Goal: Task Accomplishment & Management: Complete application form

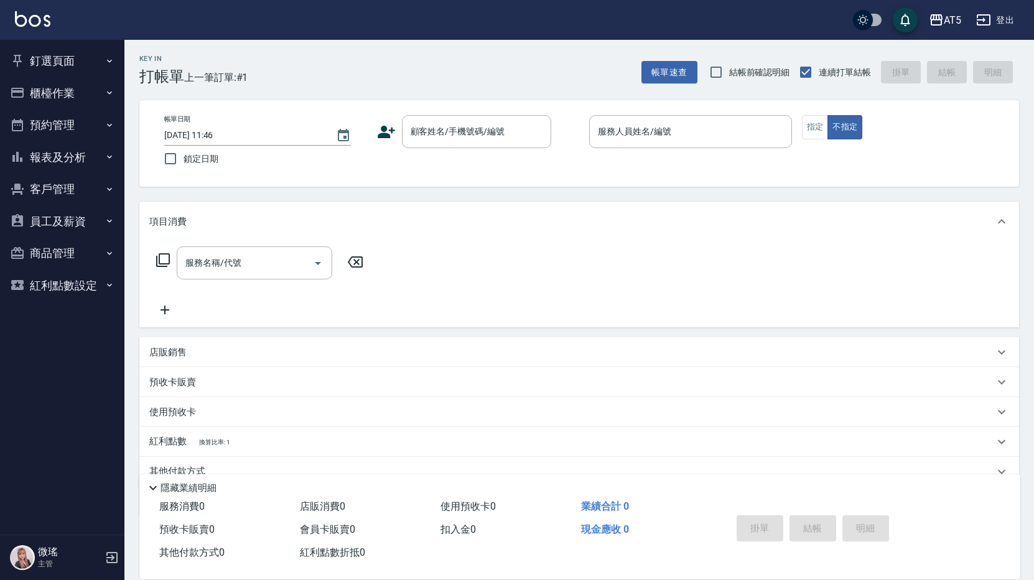
click at [554, 16] on div "AT5 登出" at bounding box center [517, 20] width 1034 height 40
click at [667, 135] on div "服務人員姓名/編號 服務人員姓名/編號" at bounding box center [690, 131] width 203 height 33
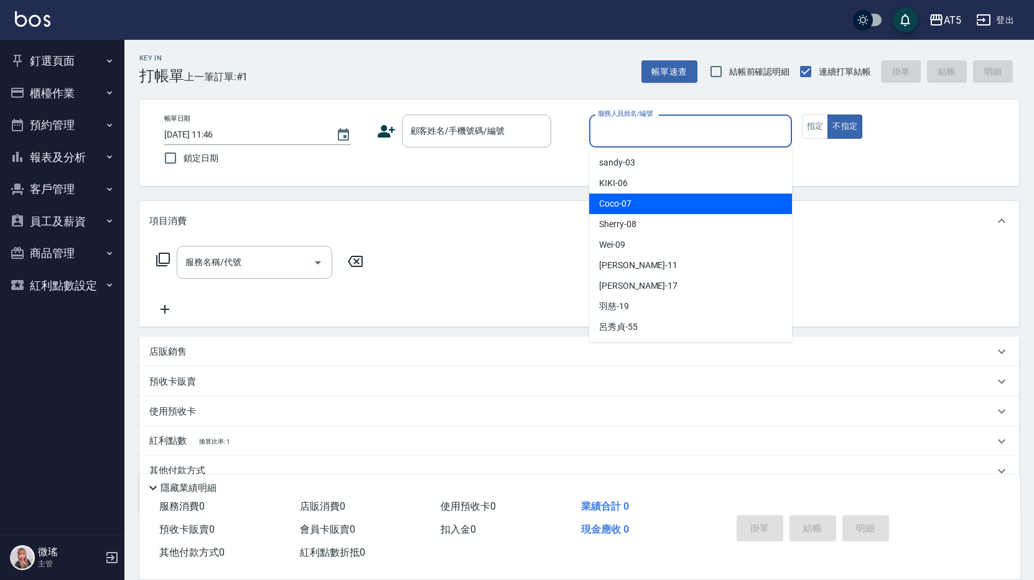
click at [683, 197] on div "Coco -07" at bounding box center [690, 204] width 203 height 21
type input "Coco-07"
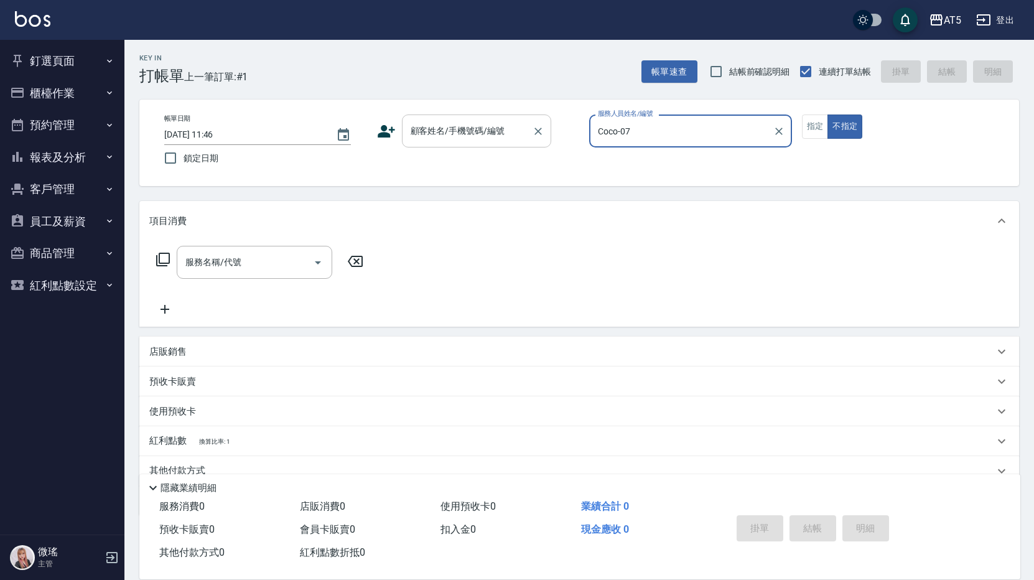
click at [459, 128] on div "顧客姓名/手機號碼/編號 顧客姓名/手機號碼/編號" at bounding box center [476, 131] width 149 height 33
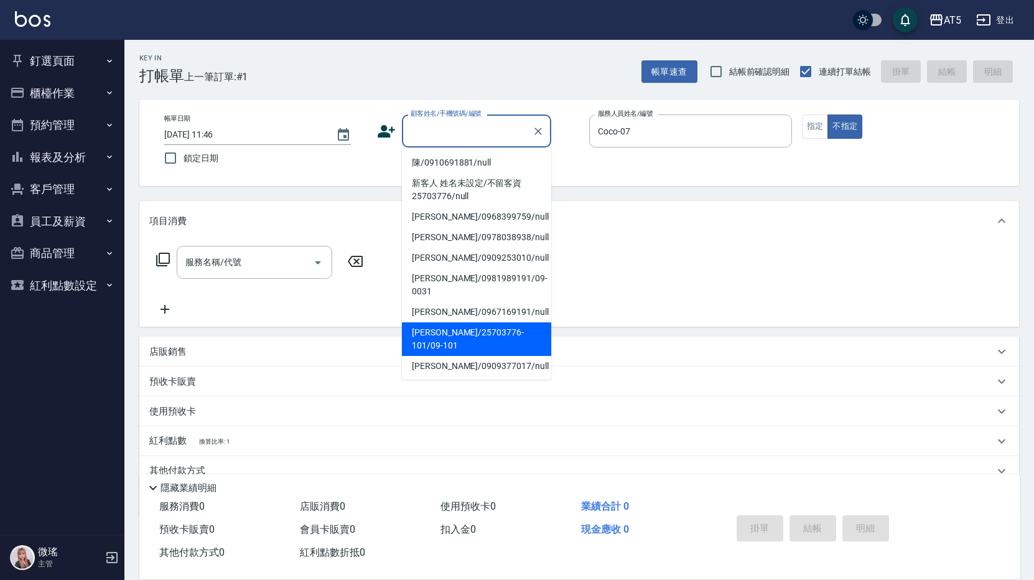
scroll to position [124, 0]
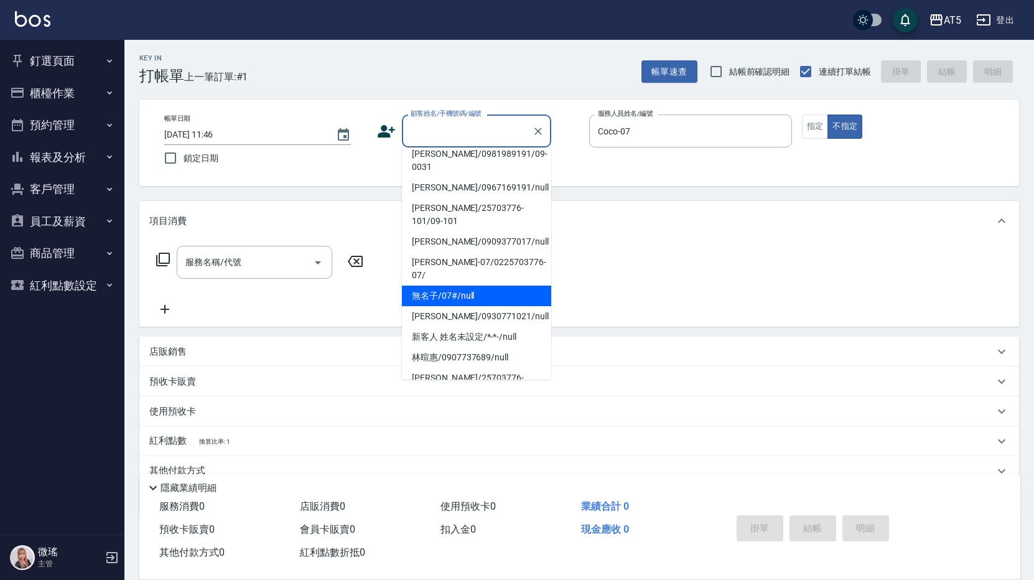
click at [456, 286] on li "無名子/07#/null" at bounding box center [476, 296] width 149 height 21
type input "無名子/07#/null"
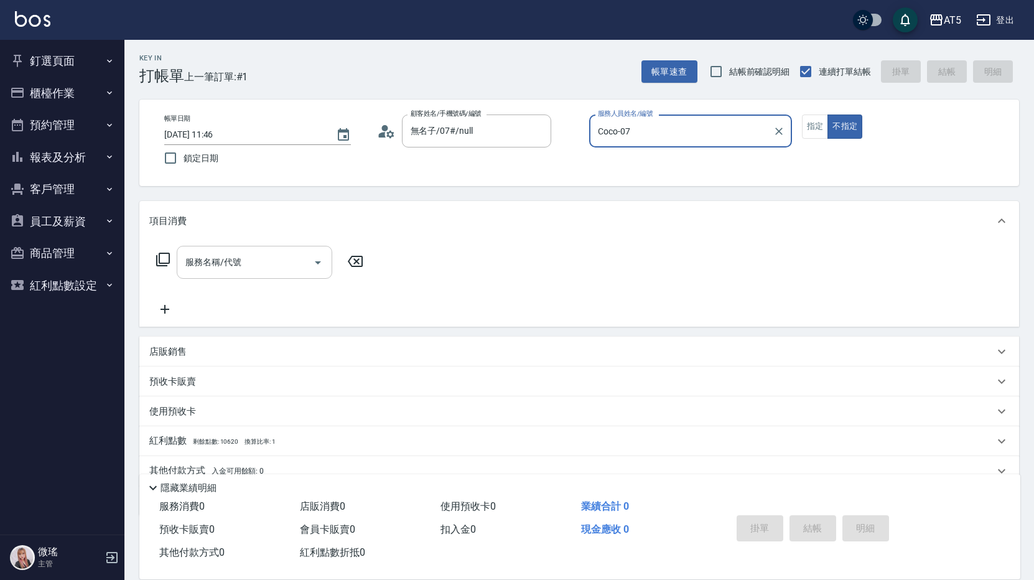
click at [263, 268] on input "服務名稱/代號" at bounding box center [245, 262] width 126 height 22
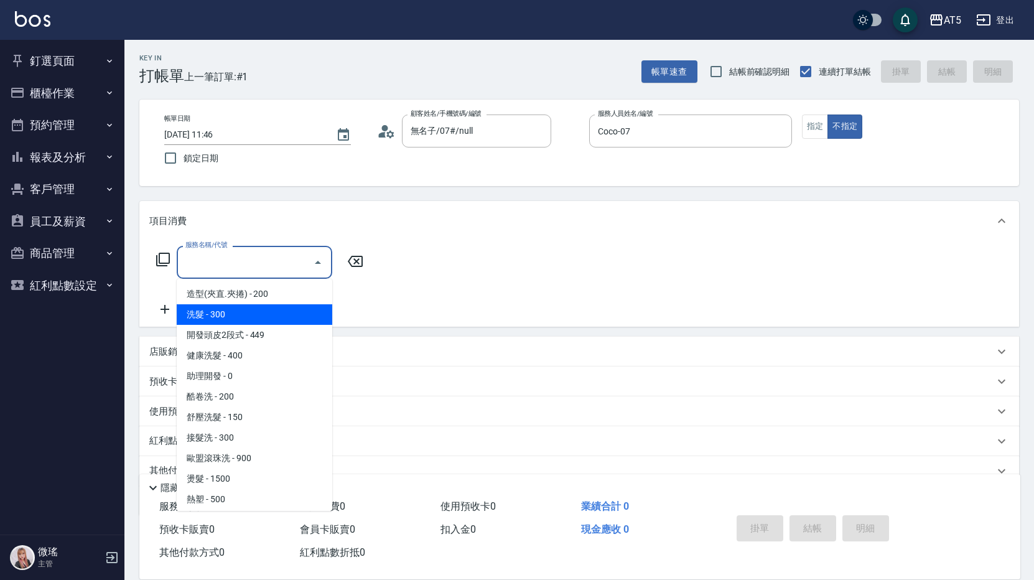
click at [253, 317] on span "洗髮 - 300" at bounding box center [255, 314] width 156 height 21
type input "洗髮(201)"
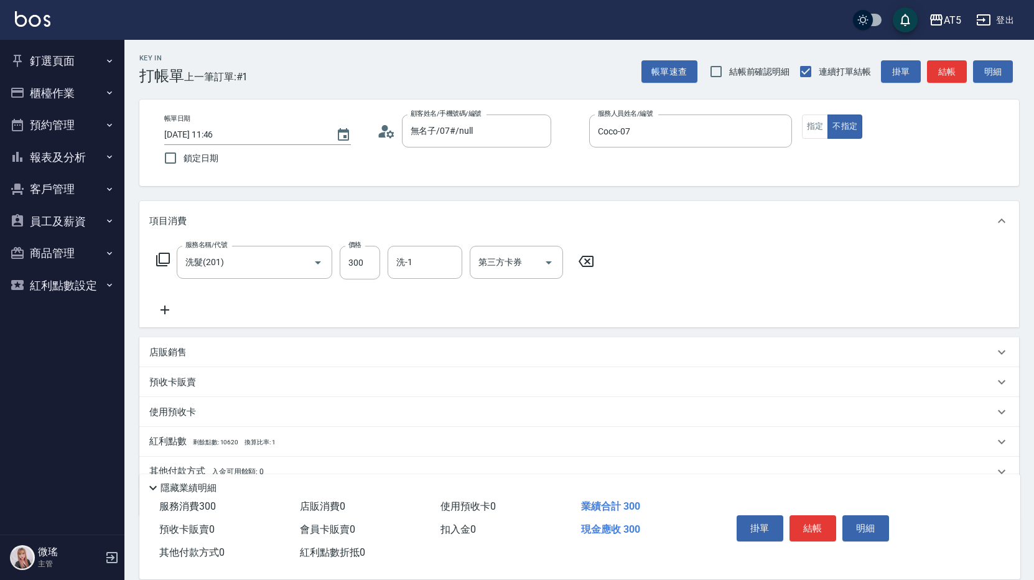
click at [155, 257] on div "服務名稱/代號 洗髮(201) 服務名稱/代號 價格 300 價格 洗-1 洗-1 第三方卡券 第三方卡券" at bounding box center [375, 263] width 452 height 34
click at [171, 260] on div "服務名稱/代號 洗髮(201) 服務名稱/代號 價格 300 價格 洗-1 洗-1 第三方卡券 第三方卡券" at bounding box center [375, 263] width 452 height 34
click at [161, 259] on icon at bounding box center [163, 259] width 15 height 15
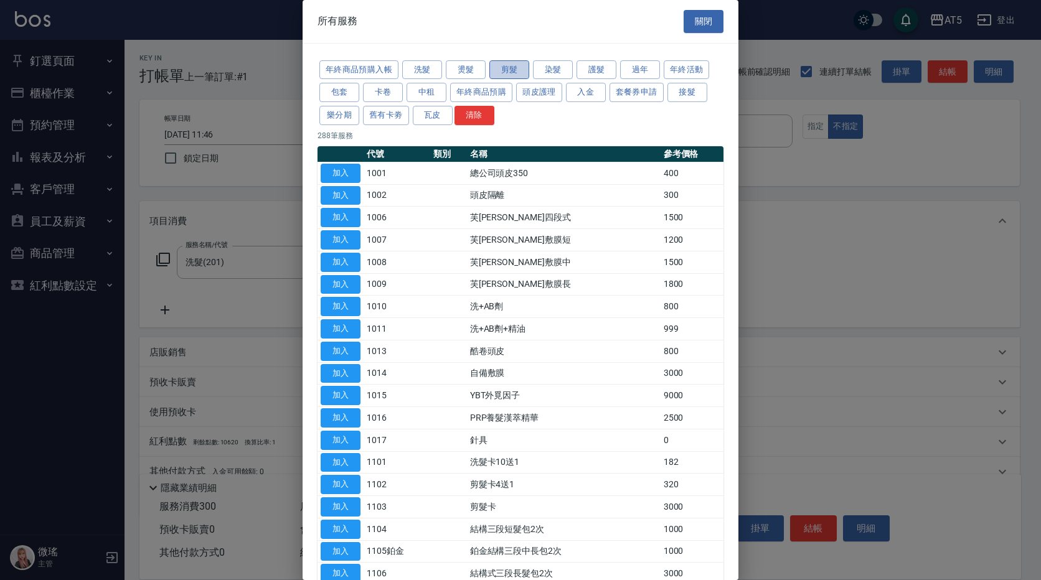
click at [510, 73] on button "剪髮" at bounding box center [509, 69] width 40 height 19
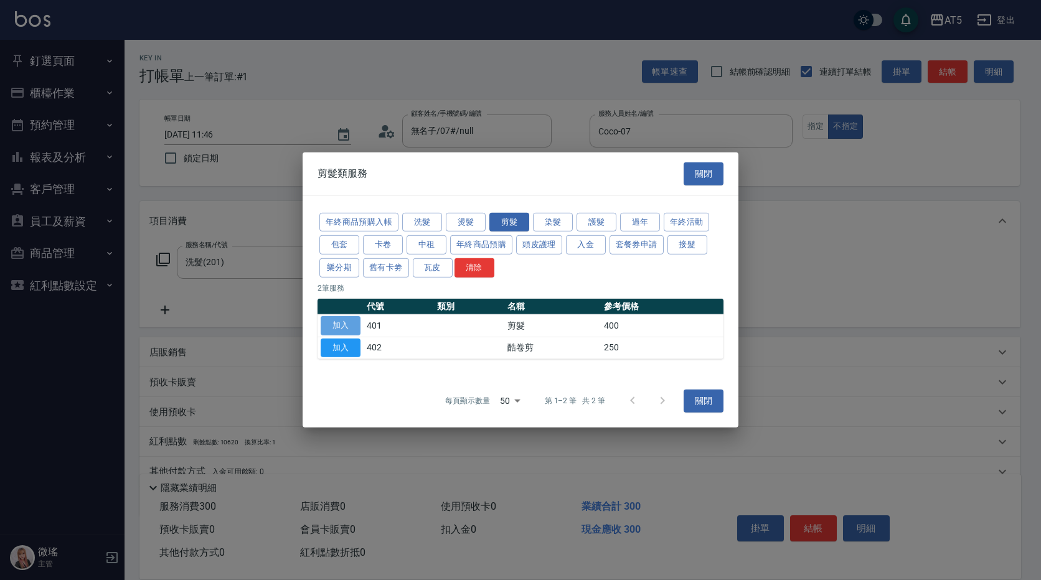
click at [344, 330] on button "加入" at bounding box center [341, 325] width 40 height 19
type input "70"
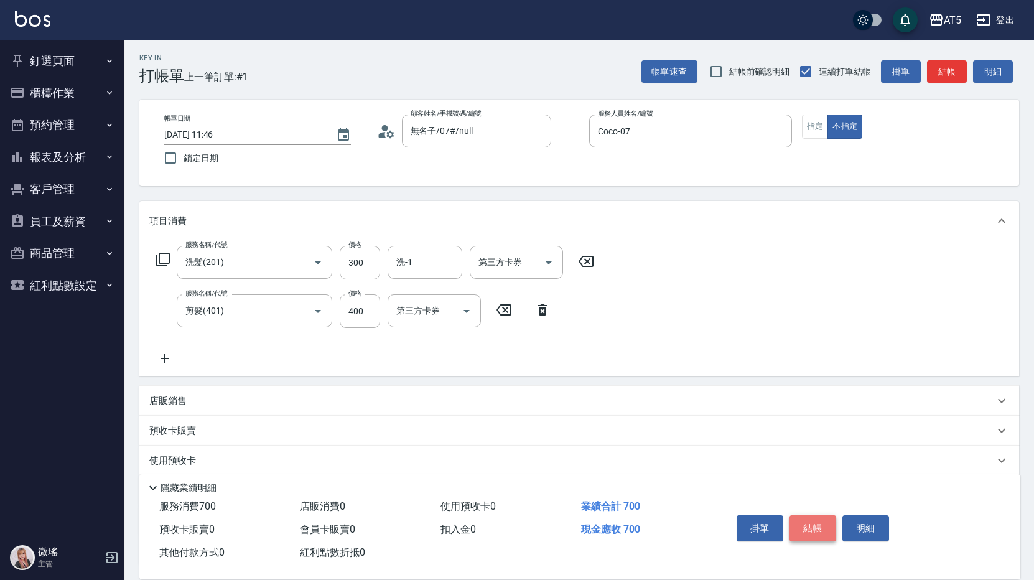
click at [807, 519] on button "結帳" at bounding box center [813, 528] width 47 height 26
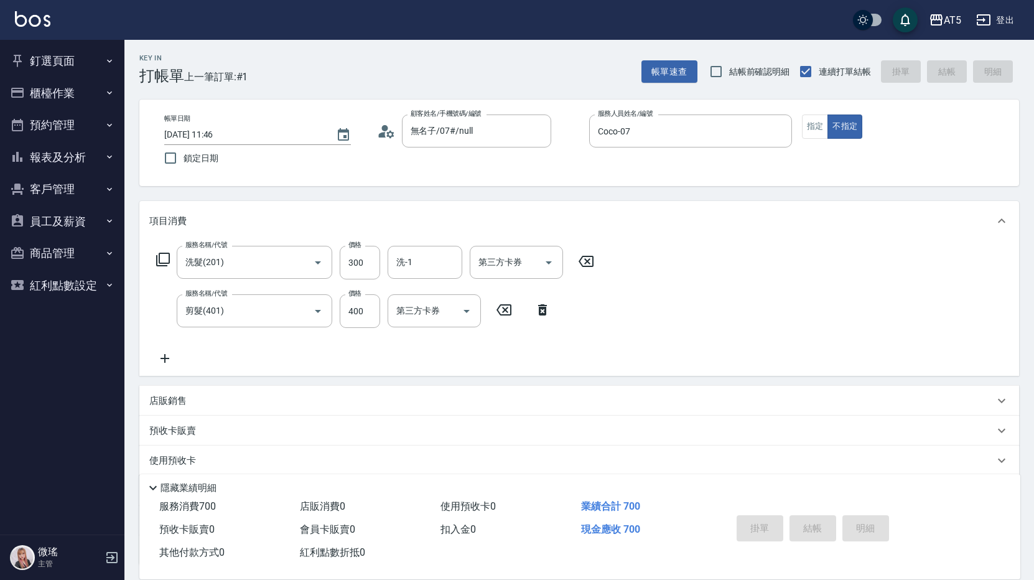
type input "[DATE] 12:59"
type input "0"
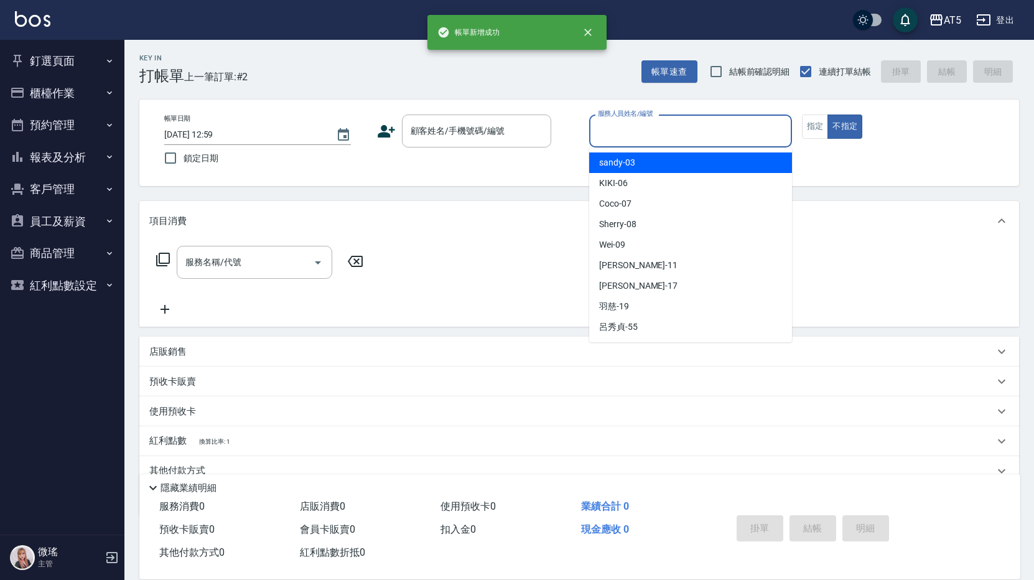
click at [684, 139] on input "服務人員姓名/編號" at bounding box center [691, 131] width 192 height 22
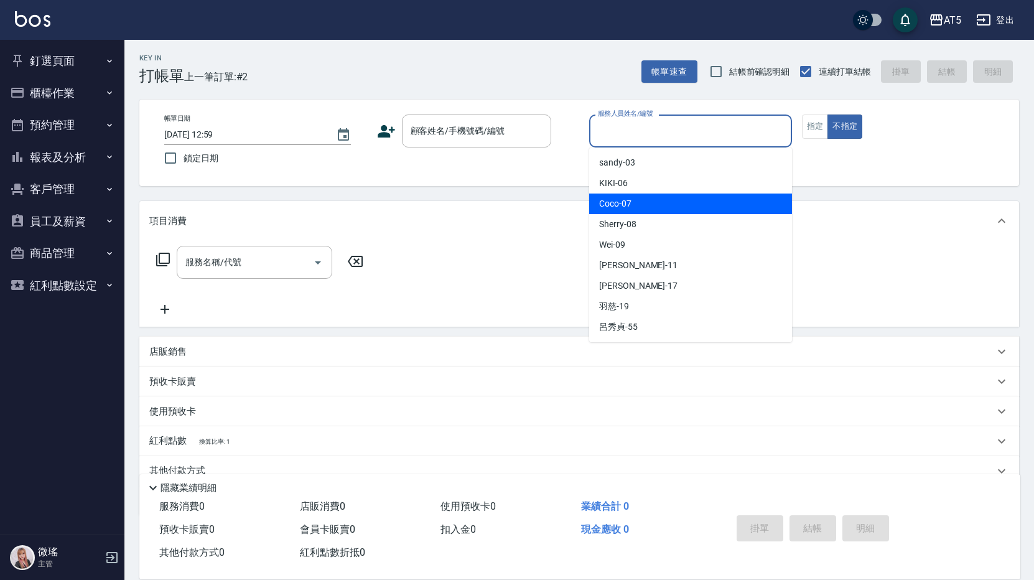
click at [673, 194] on div "Coco -07" at bounding box center [690, 204] width 203 height 21
type input "Coco-07"
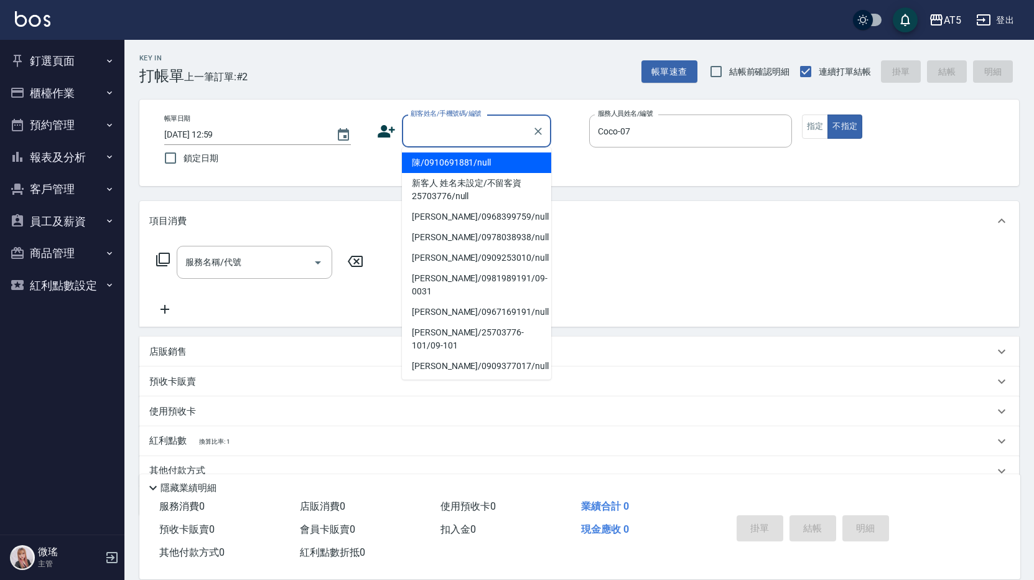
click at [495, 133] on input "顧客姓名/手機號碼/編號" at bounding box center [467, 131] width 119 height 22
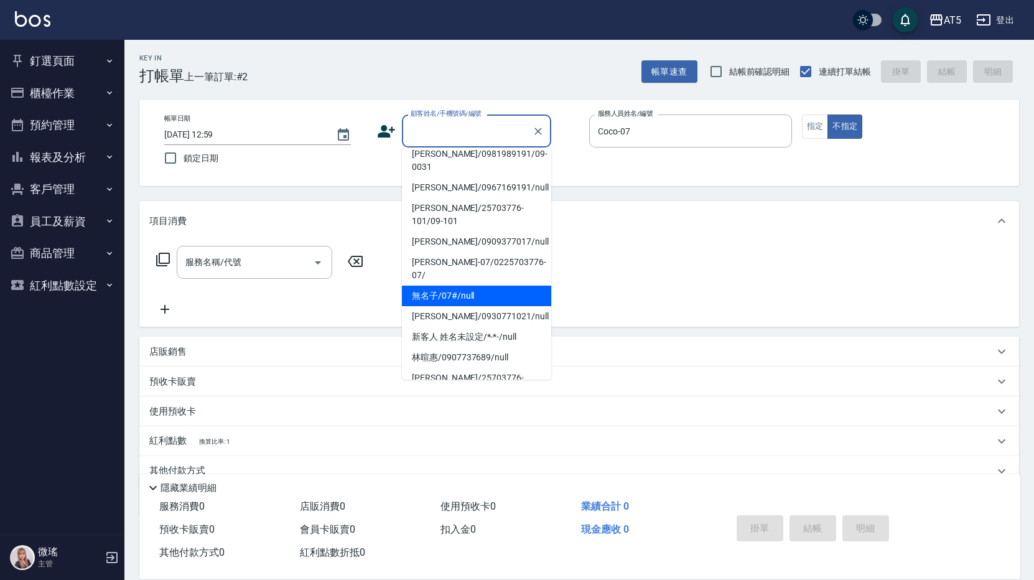
click at [455, 286] on li "無名子/07#/null" at bounding box center [476, 296] width 149 height 21
type input "無名子/07#/null"
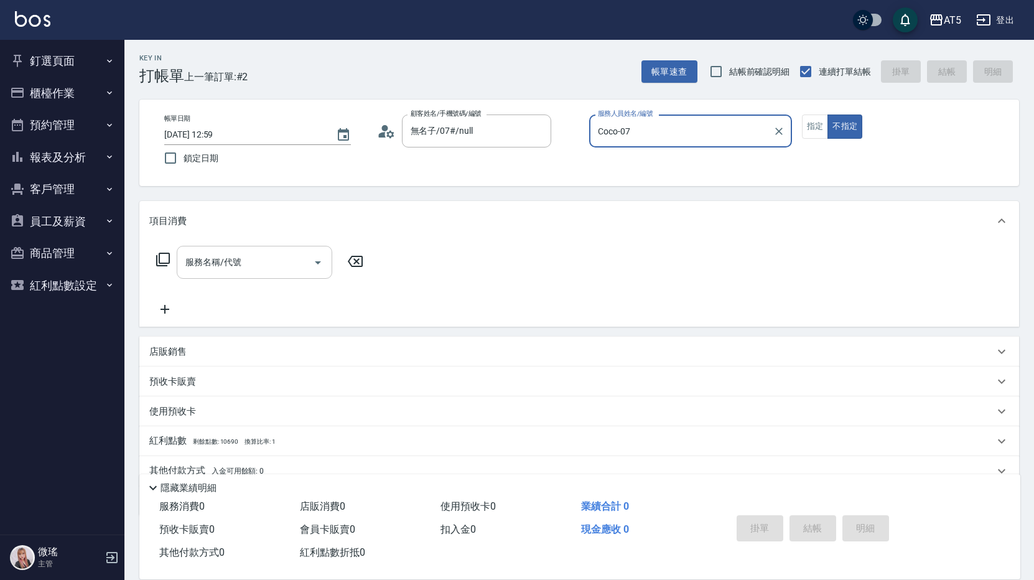
click at [260, 263] on input "服務名稱/代號" at bounding box center [245, 262] width 126 height 22
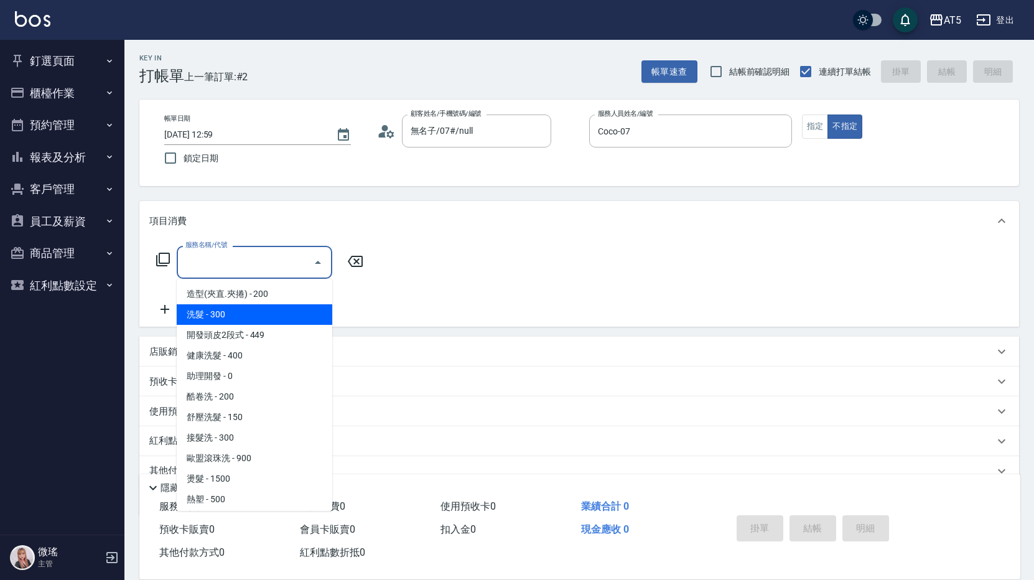
click at [268, 313] on span "洗髮 - 300" at bounding box center [255, 314] width 156 height 21
type input "洗髮(201)"
type input "30"
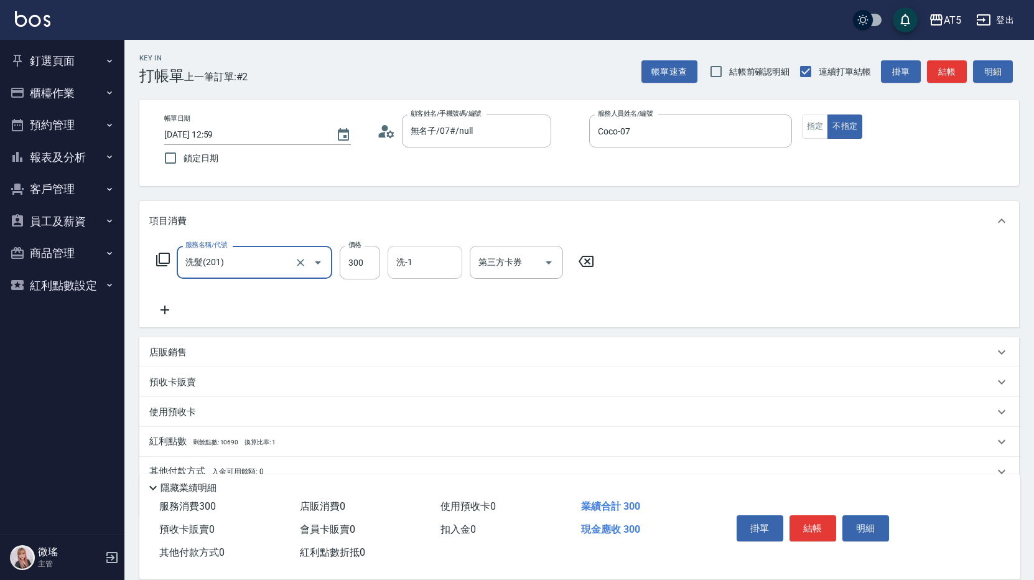
click at [434, 264] on input "洗-1" at bounding box center [424, 262] width 63 height 22
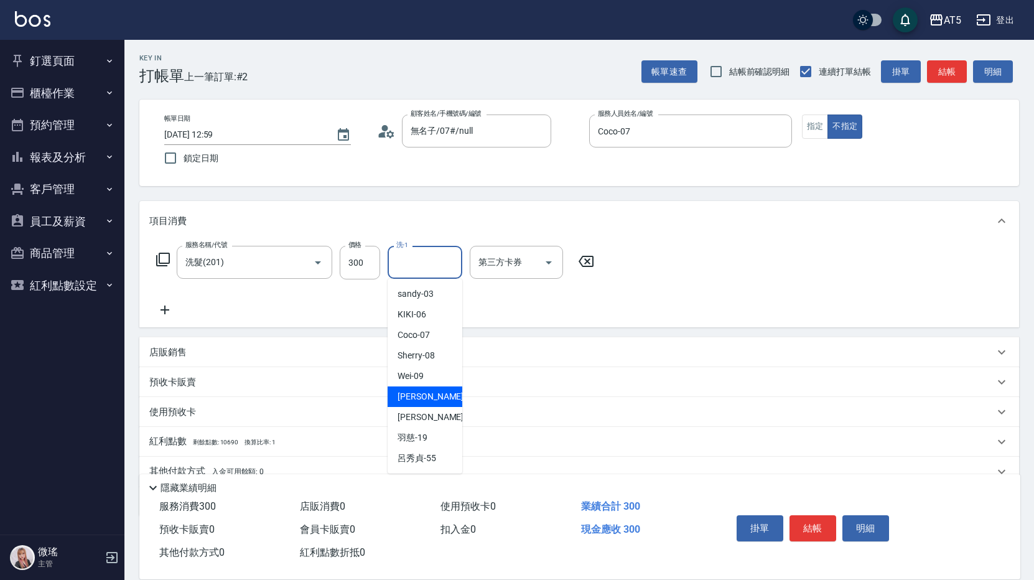
click at [430, 396] on div "[PERSON_NAME] -11" at bounding box center [425, 397] width 75 height 21
type input "[PERSON_NAME]-11"
click at [815, 520] on button "結帳" at bounding box center [813, 528] width 47 height 26
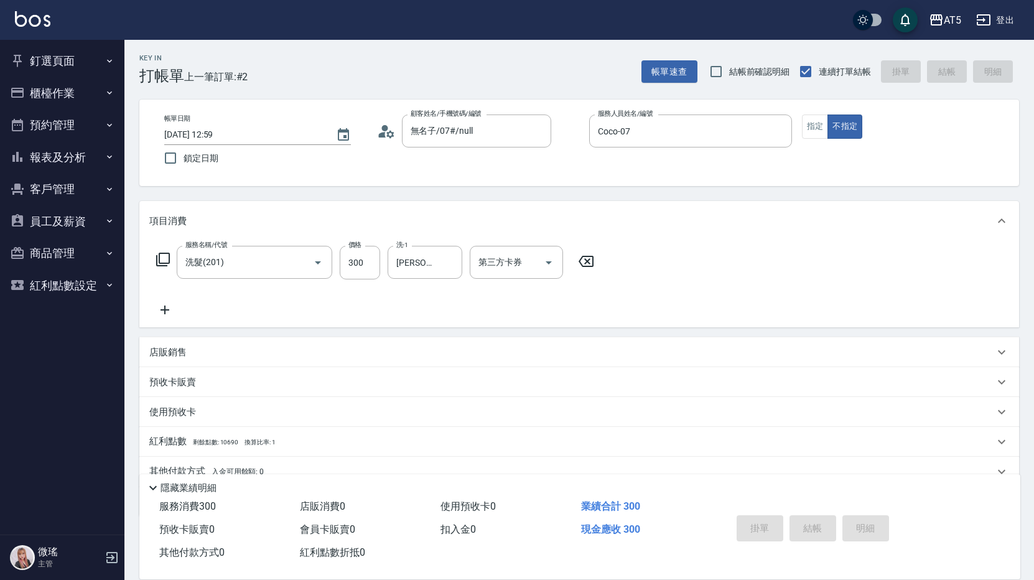
type input "0"
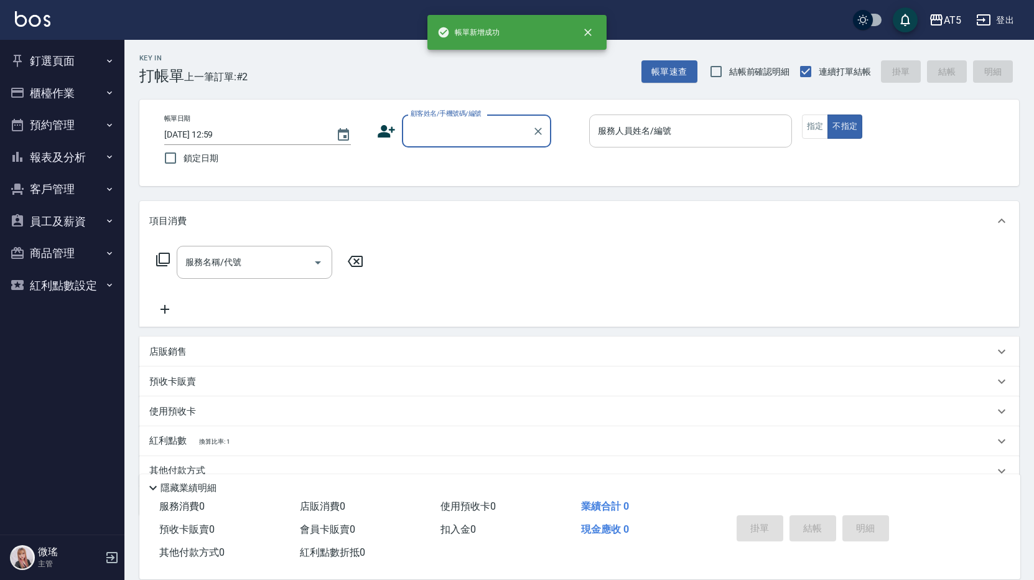
click at [652, 123] on input "服務人員姓名/編號" at bounding box center [691, 131] width 192 height 22
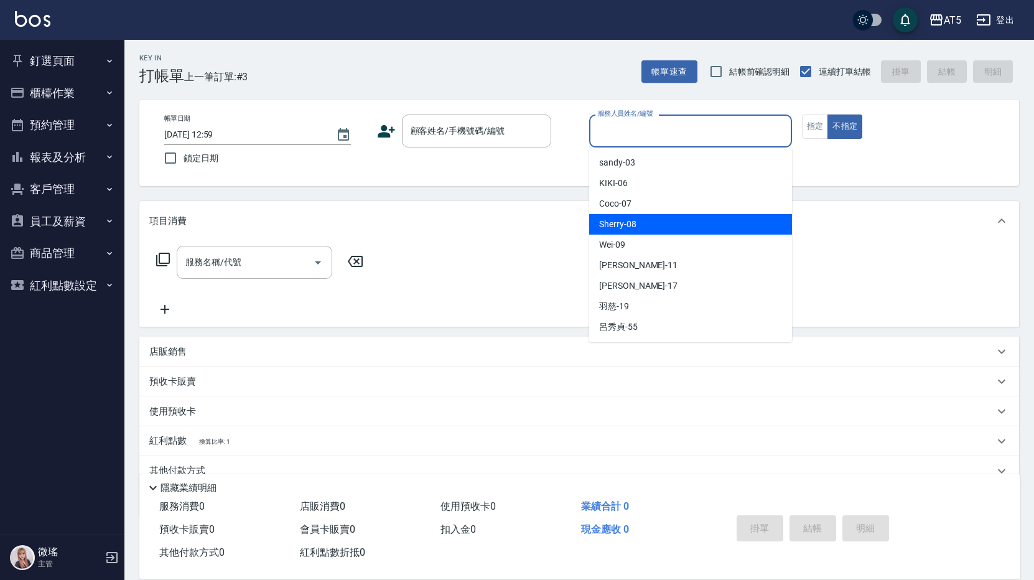
click at [654, 215] on div "Sherry -08" at bounding box center [690, 224] width 203 height 21
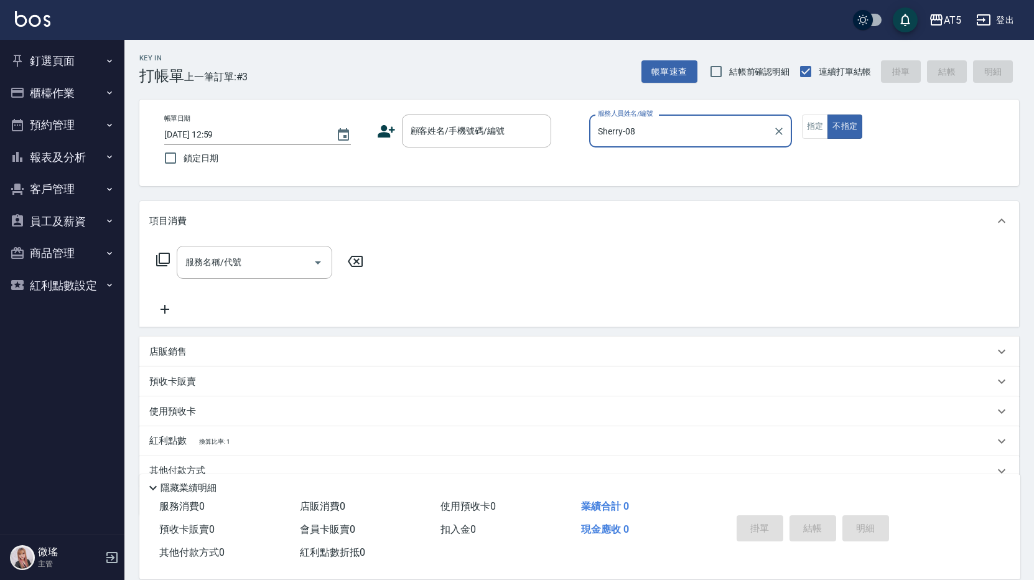
click at [672, 146] on div "Sherry-08 服務人員姓名/編號" at bounding box center [690, 131] width 203 height 33
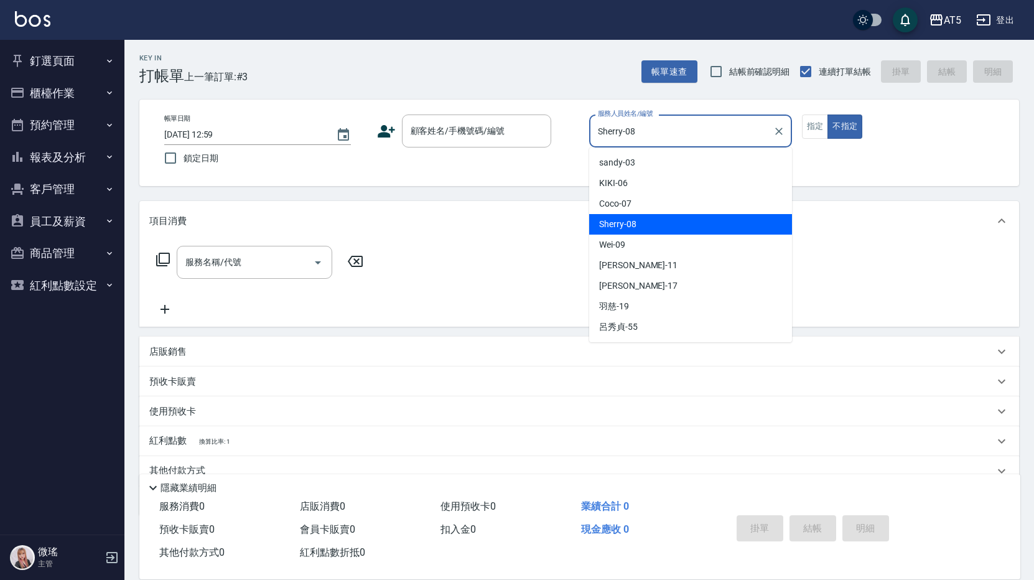
click at [674, 139] on input "Sherry-08" at bounding box center [681, 131] width 173 height 22
click at [667, 126] on input "Sherry-08" at bounding box center [681, 131] width 173 height 22
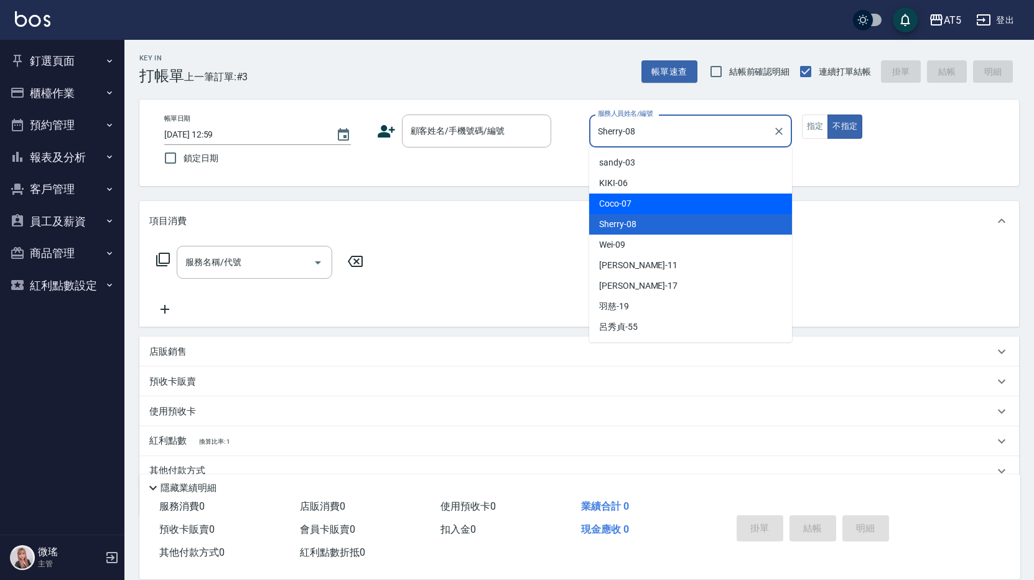
click at [663, 197] on div "Coco -07" at bounding box center [690, 204] width 203 height 21
type input "Coco-07"
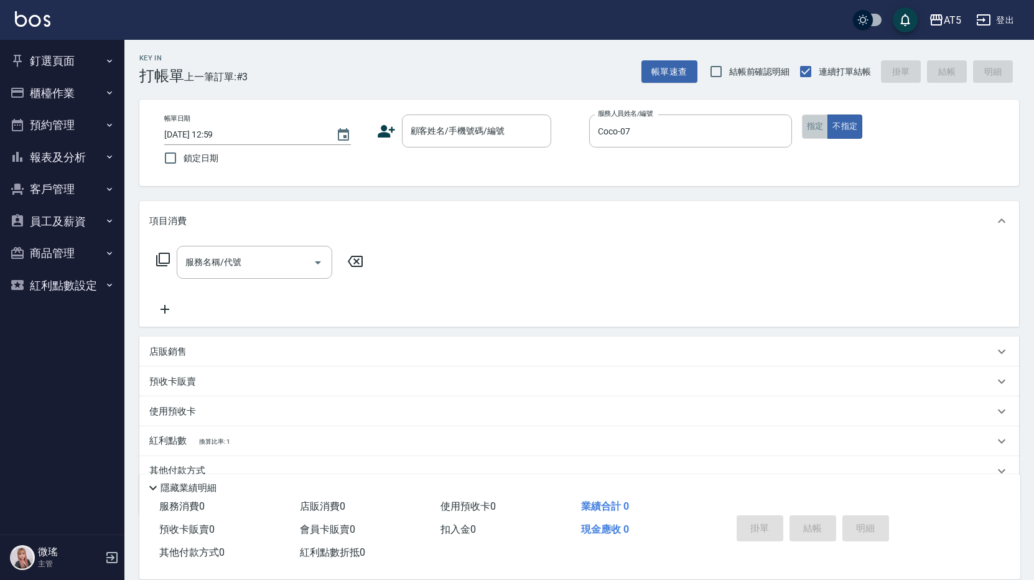
click at [823, 126] on button "指定" at bounding box center [815, 127] width 27 height 24
click at [497, 129] on input "顧客姓名/手機號碼/編號" at bounding box center [467, 131] width 119 height 22
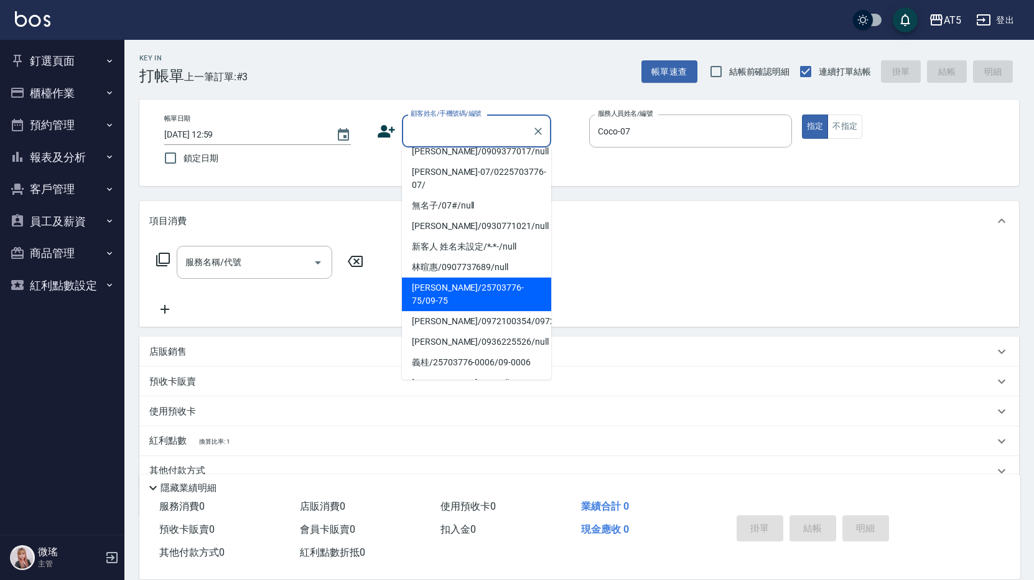
scroll to position [152, 0]
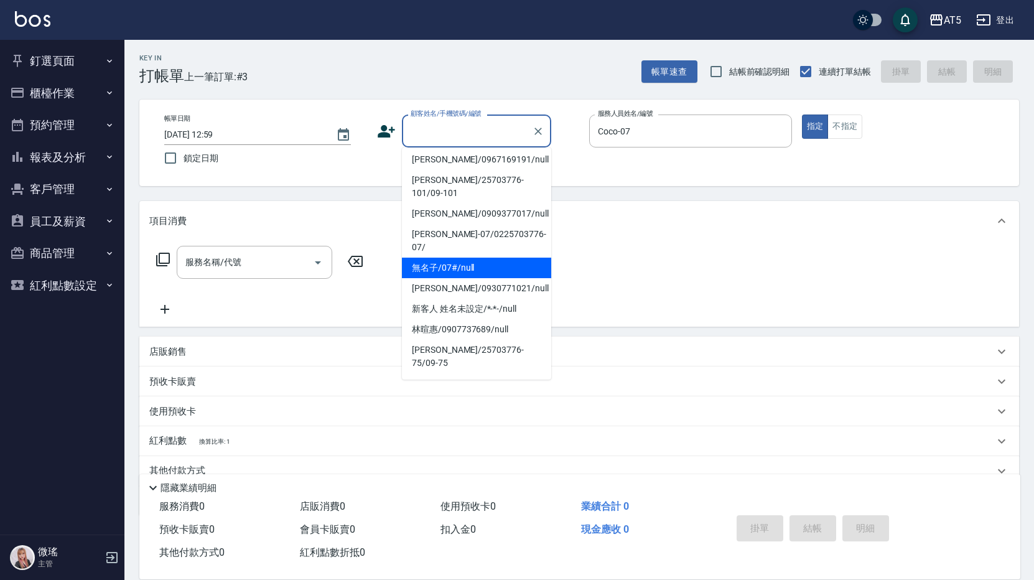
click at [466, 258] on li "無名子/07#/null" at bounding box center [476, 268] width 149 height 21
type input "無名子/07#/null"
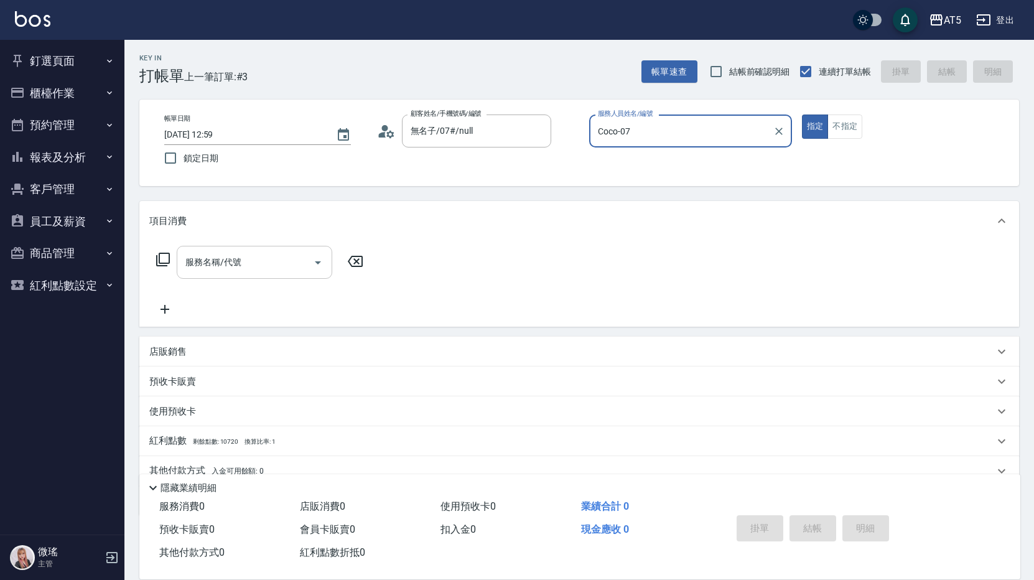
click at [252, 256] on input "服務名稱/代號" at bounding box center [245, 262] width 126 height 22
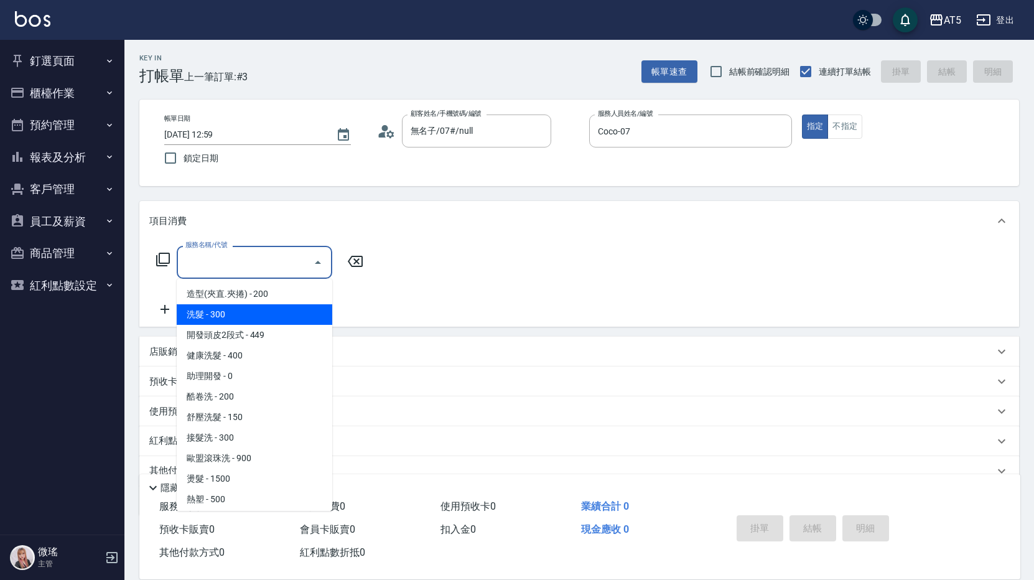
click at [204, 312] on span "洗髮 - 300" at bounding box center [255, 314] width 156 height 21
type input "洗髮(201)"
type input "30"
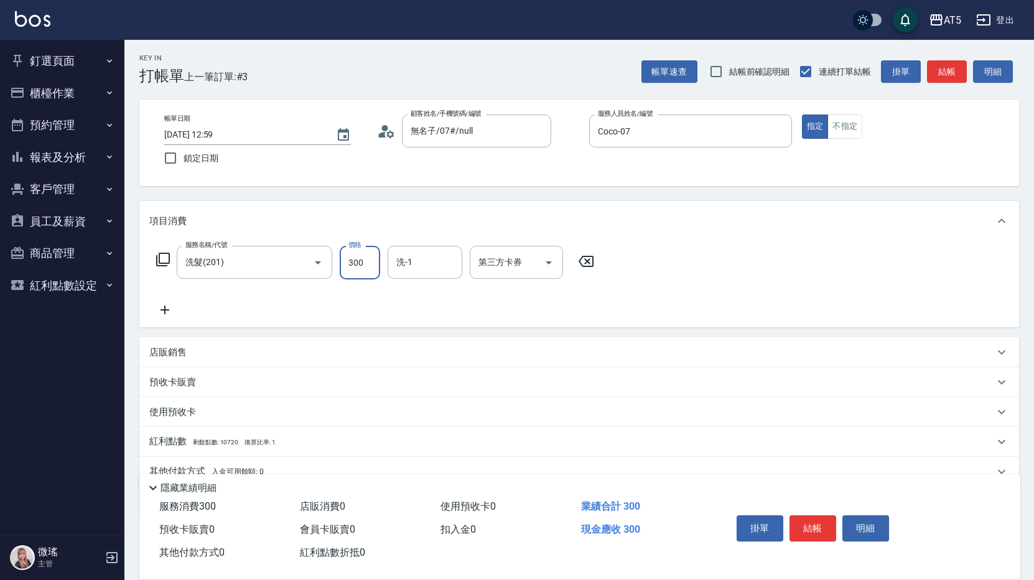
click at [357, 260] on input "300" at bounding box center [360, 263] width 40 height 34
type input "0"
type input "40"
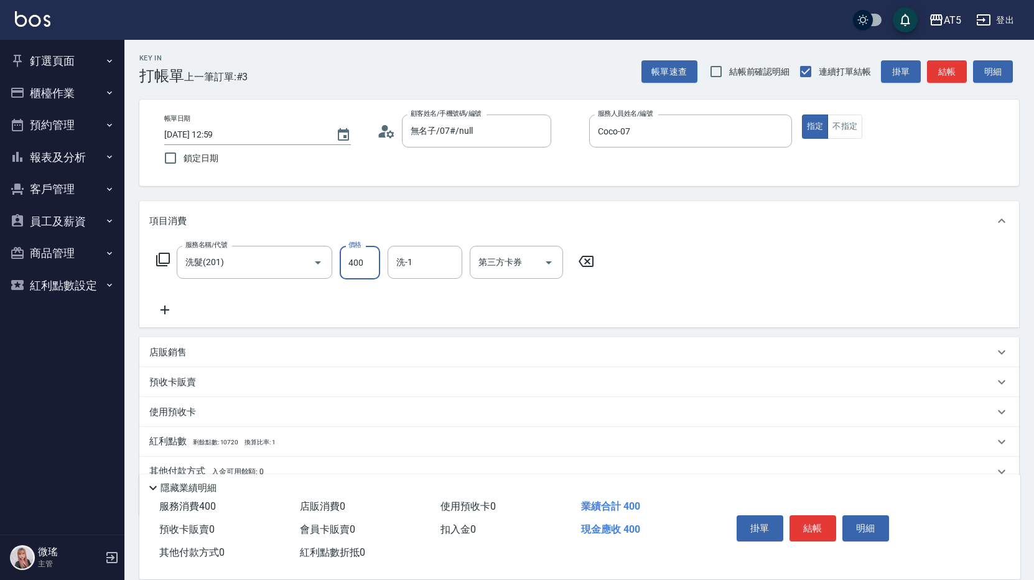
type input "400"
click at [158, 255] on icon at bounding box center [163, 259] width 15 height 15
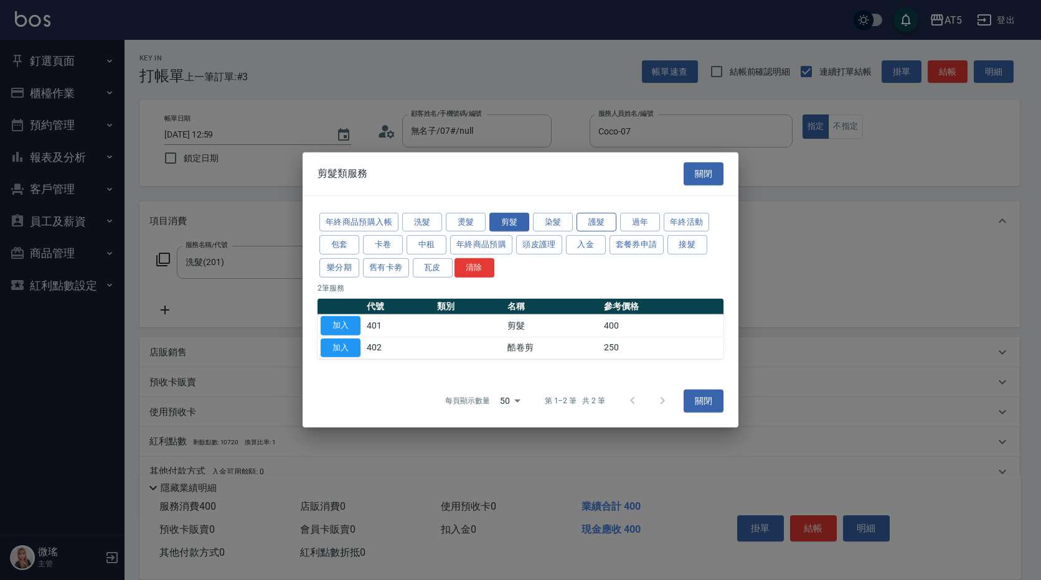
click at [595, 222] on button "護髮" at bounding box center [596, 221] width 40 height 19
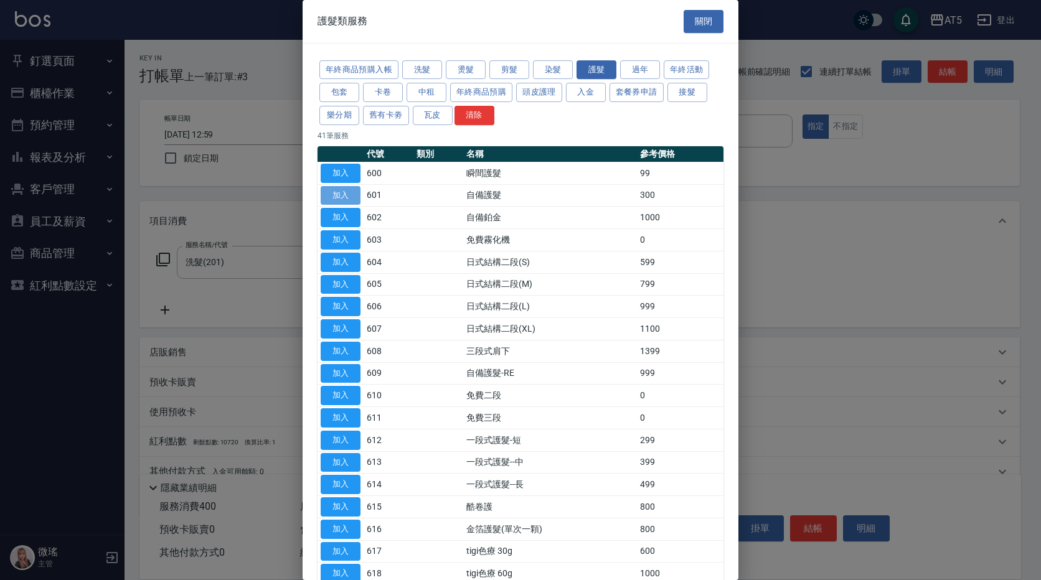
click at [352, 203] on button "加入" at bounding box center [341, 195] width 40 height 19
type input "70"
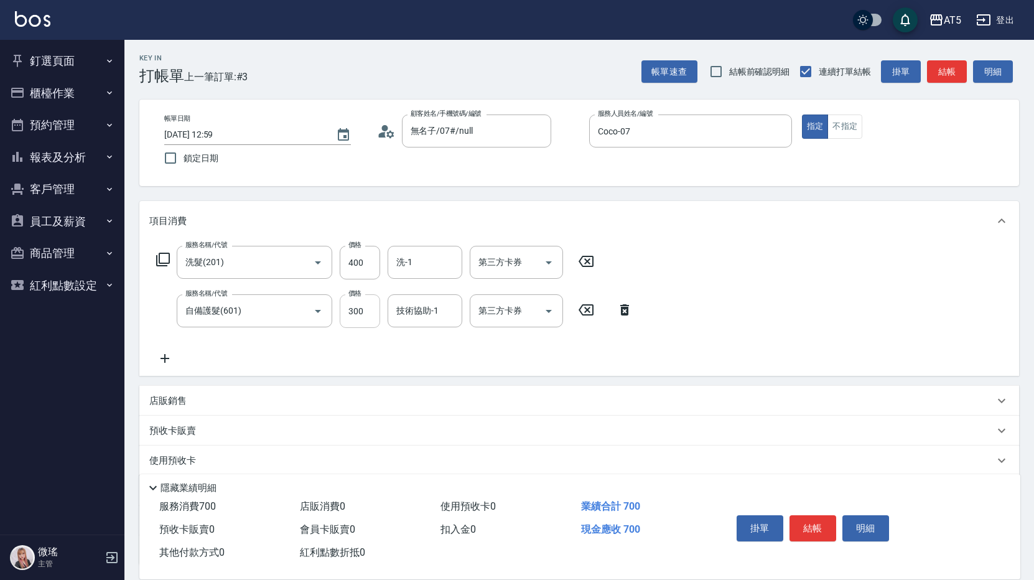
click at [372, 310] on input "300" at bounding box center [360, 311] width 40 height 34
type input "30"
type input "40"
type input "11"
type input "50"
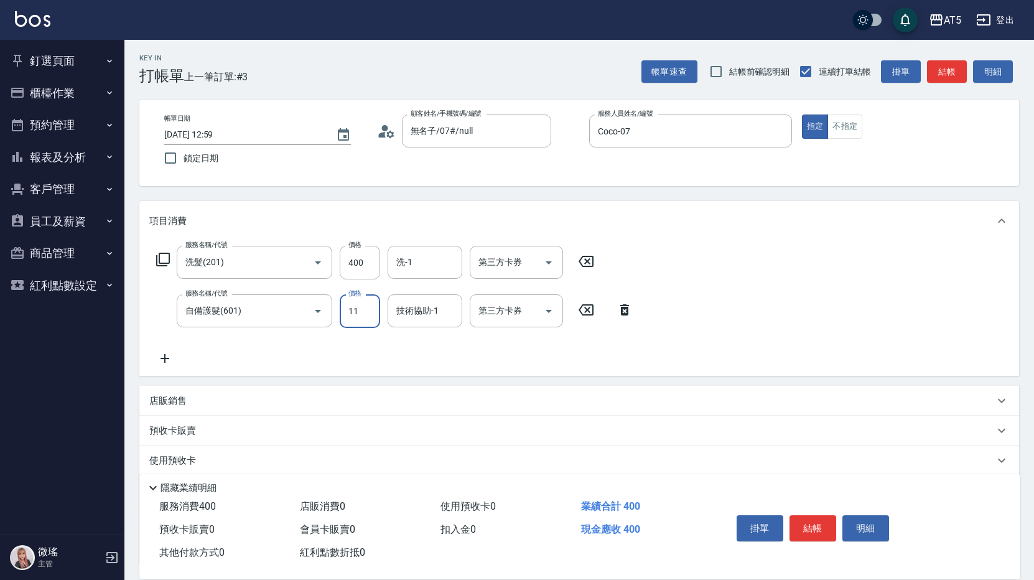
type input "114"
type input "40"
type input "140"
type input "50"
type input "1400"
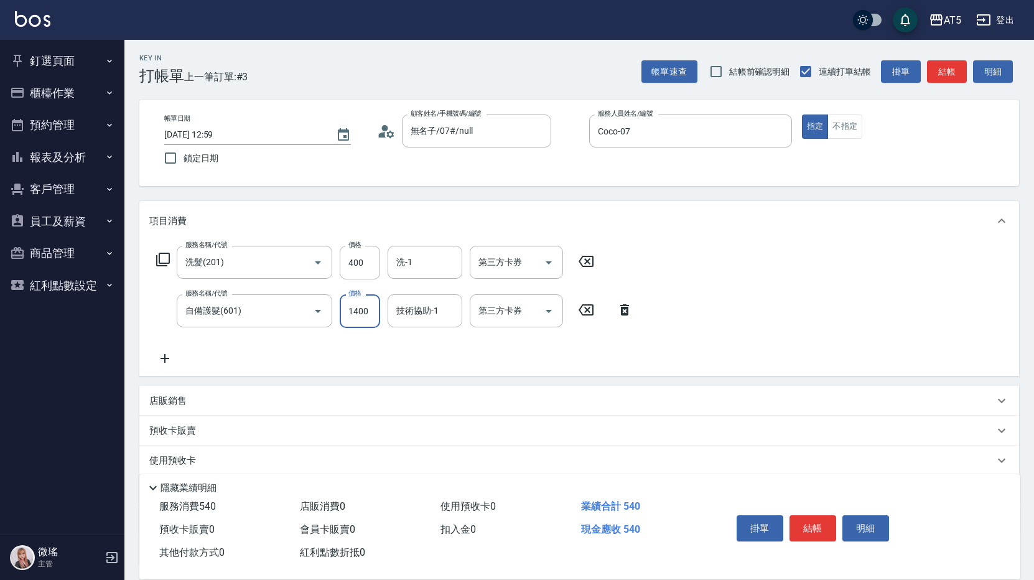
type input "180"
type input "1400"
click at [367, 268] on input "400" at bounding box center [360, 263] width 40 height 34
click at [798, 299] on div "服務名稱/代號 洗髮(201) 服務名稱/代號 價格 400 價格 洗-1 洗-1 第三方卡券 第三方卡券 服務名稱/代號 自備護髮(601) 服務名稱/代號…" at bounding box center [579, 308] width 880 height 135
click at [372, 315] on input "1400" at bounding box center [360, 311] width 40 height 34
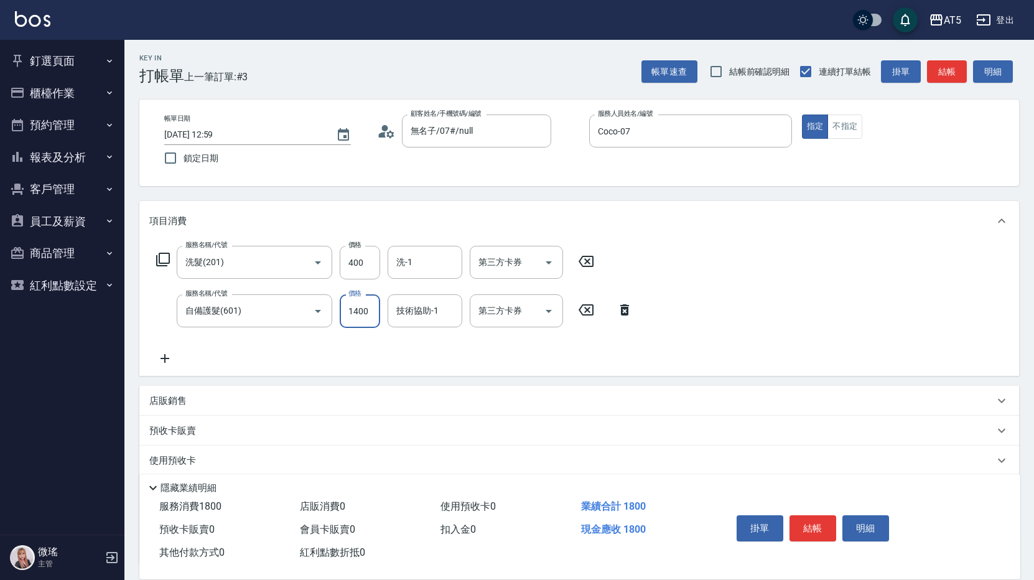
type input "40"
type input "115"
type input "50"
type input "11"
type input "40"
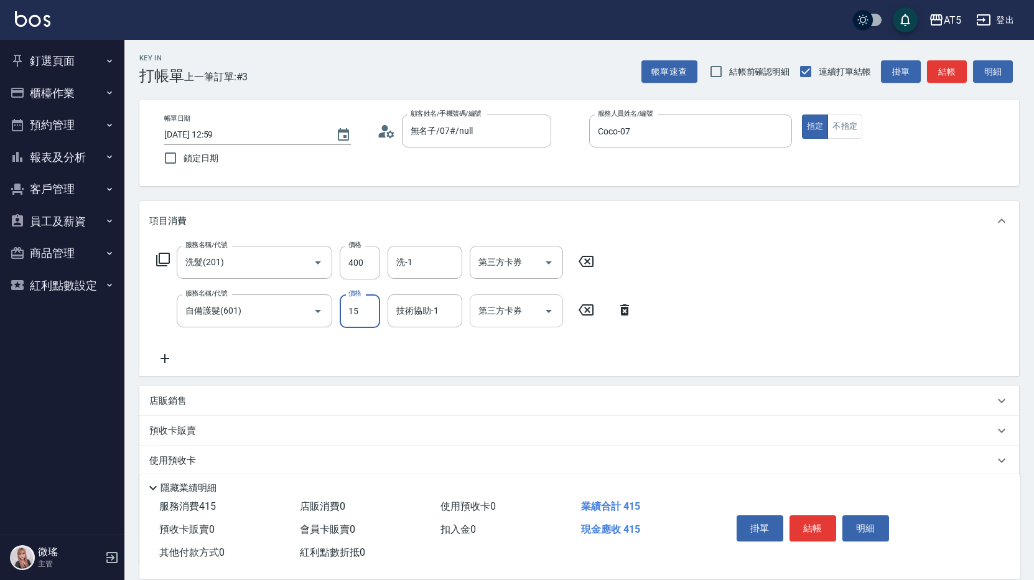
type input "150"
type input "50"
type input "1500"
type input "190"
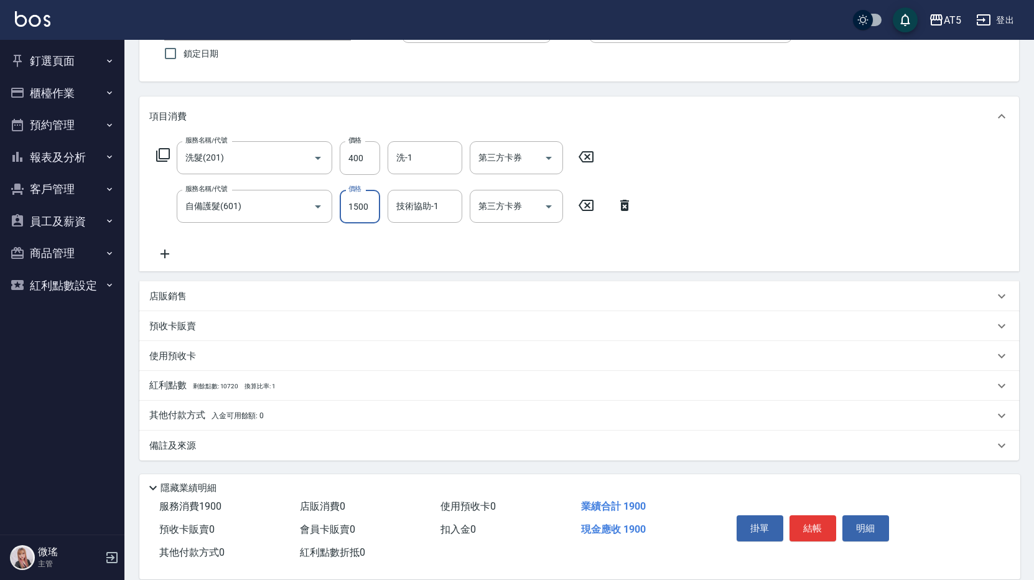
type input "1500"
click at [194, 443] on p "備註及來源" at bounding box center [172, 445] width 47 height 13
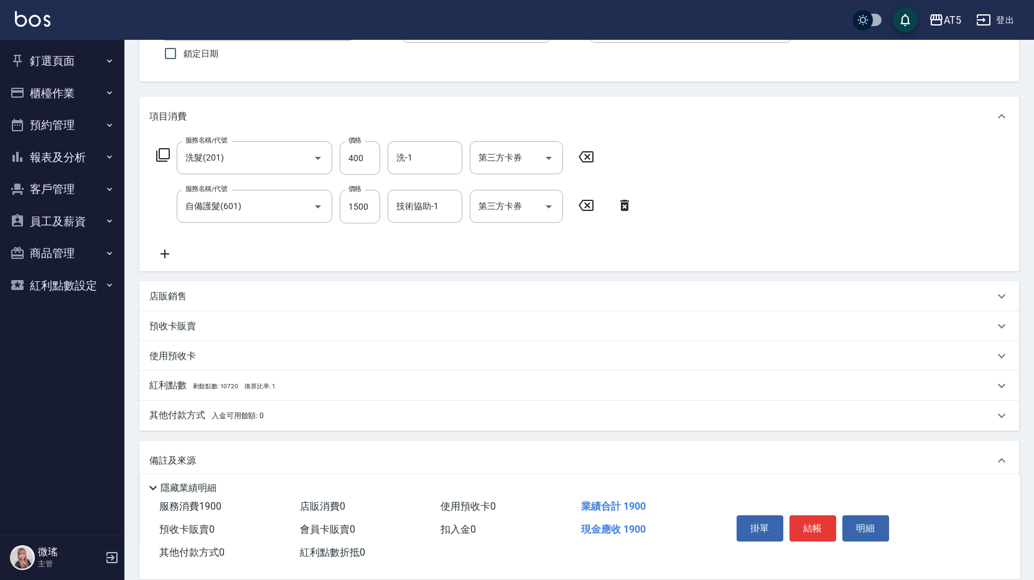
scroll to position [189, 0]
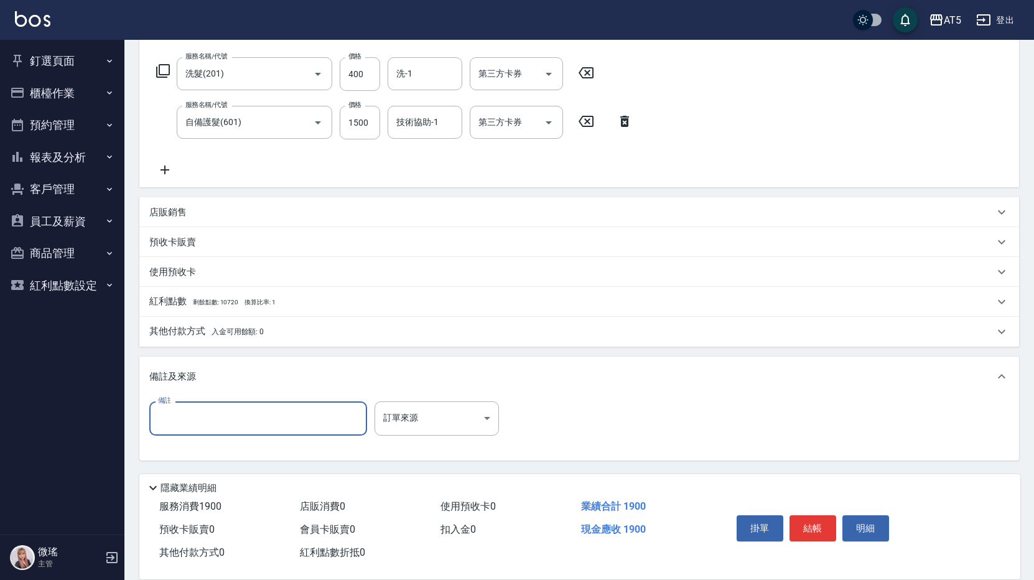
click at [268, 418] on input "備註" at bounding box center [258, 418] width 218 height 34
type input "建築女-結構"
click at [810, 527] on button "結帳" at bounding box center [813, 528] width 47 height 26
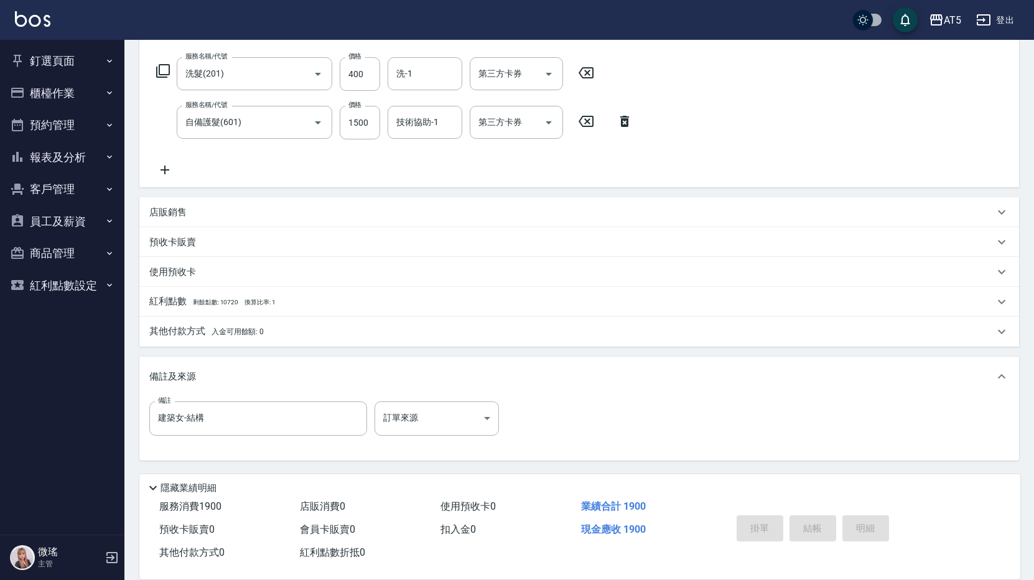
type input "[DATE] 13:00"
type input "0"
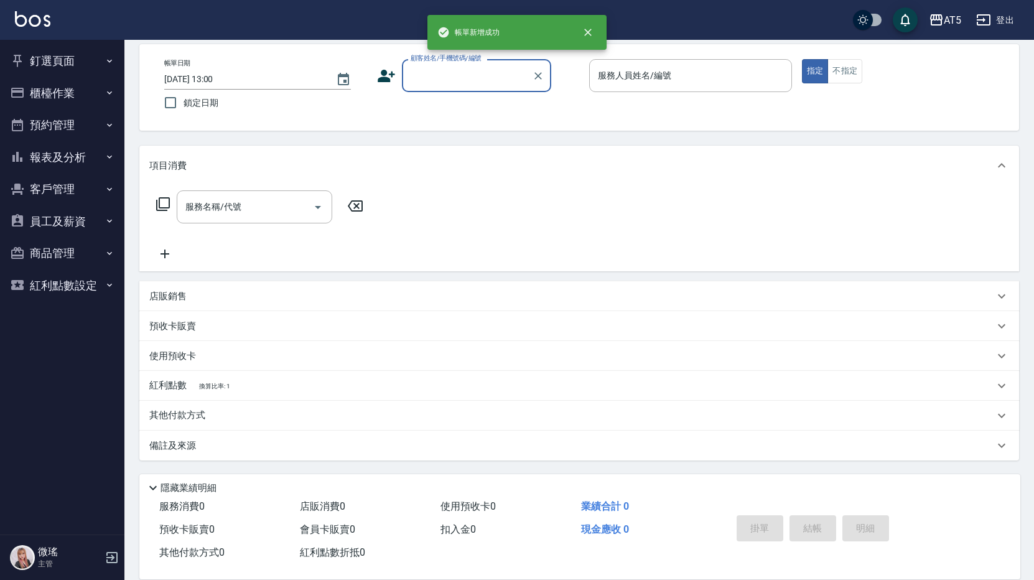
scroll to position [0, 0]
